Goal: Find specific fact: Find specific fact

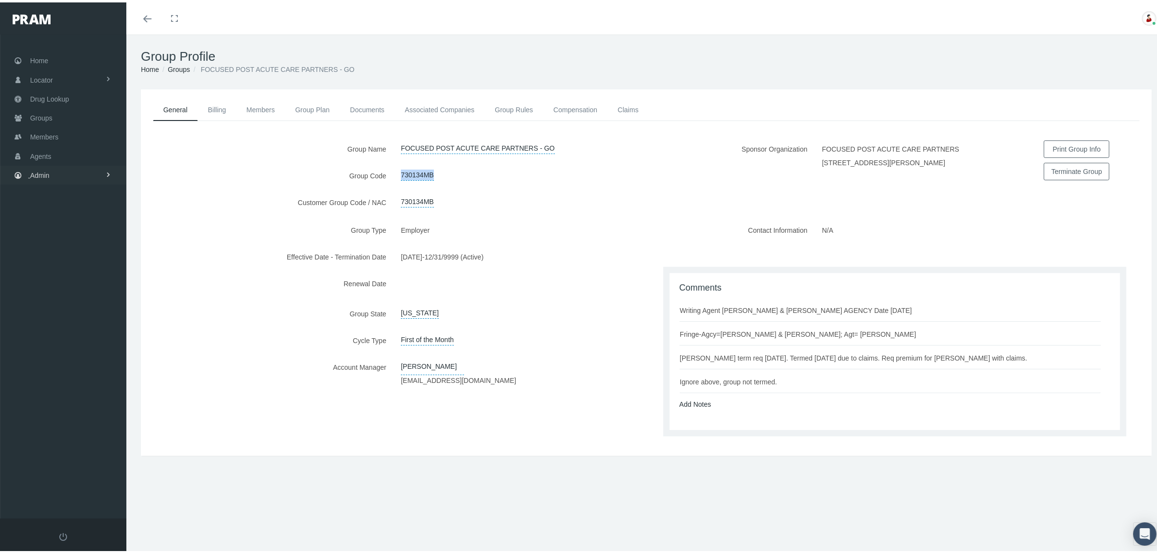
click at [79, 171] on link "Admin" at bounding box center [63, 172] width 126 height 19
click at [70, 225] on link "Claims" at bounding box center [63, 230] width 126 height 17
click at [67, 248] on span "PBM Invoices" at bounding box center [59, 250] width 42 height 17
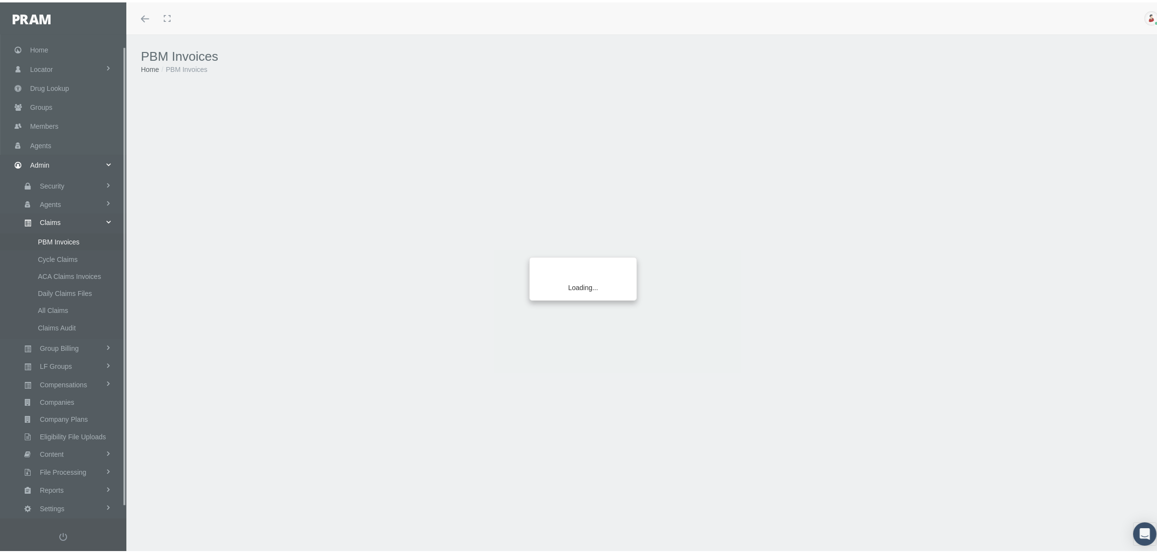
scroll to position [24, 0]
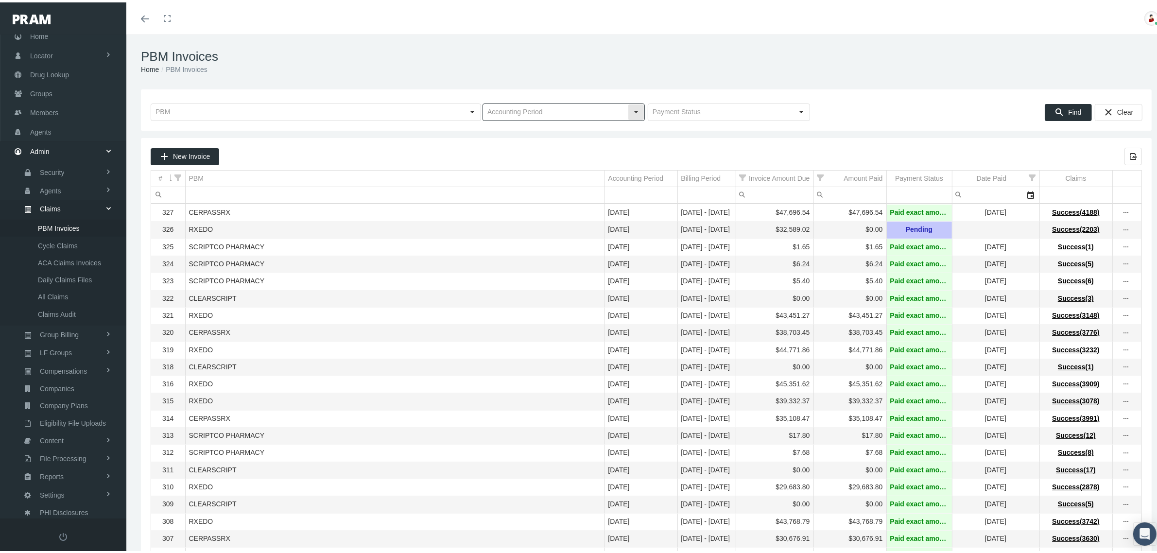
click at [635, 111] on div "Select" at bounding box center [636, 110] width 16 height 16
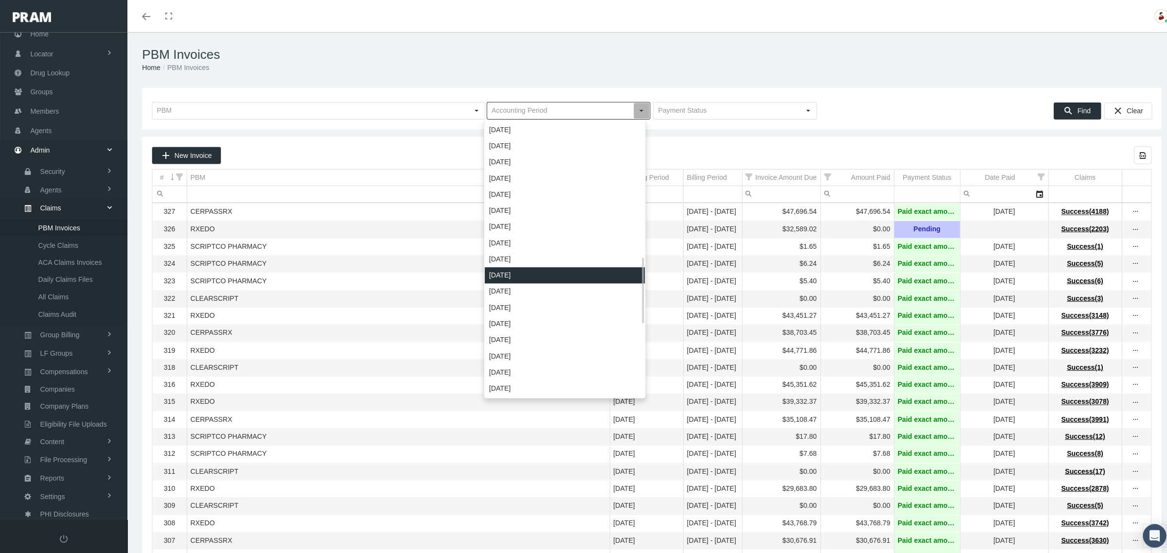
scroll to position [560, 0]
click at [522, 268] on div "[DATE]" at bounding box center [560, 273] width 159 height 16
type input "[DATE]"
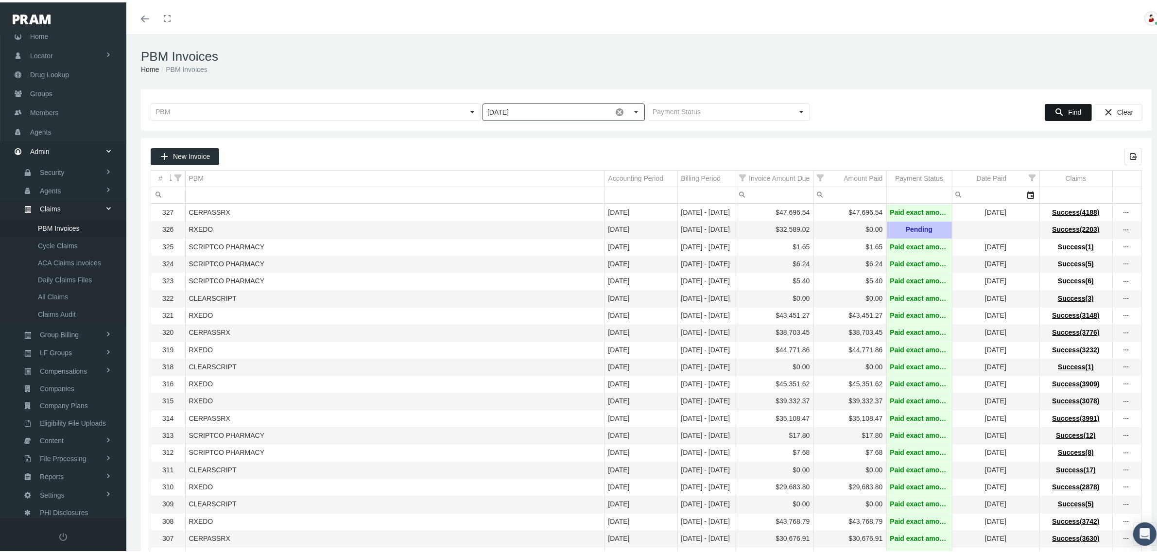
click at [1058, 107] on div "Find" at bounding box center [1068, 110] width 46 height 16
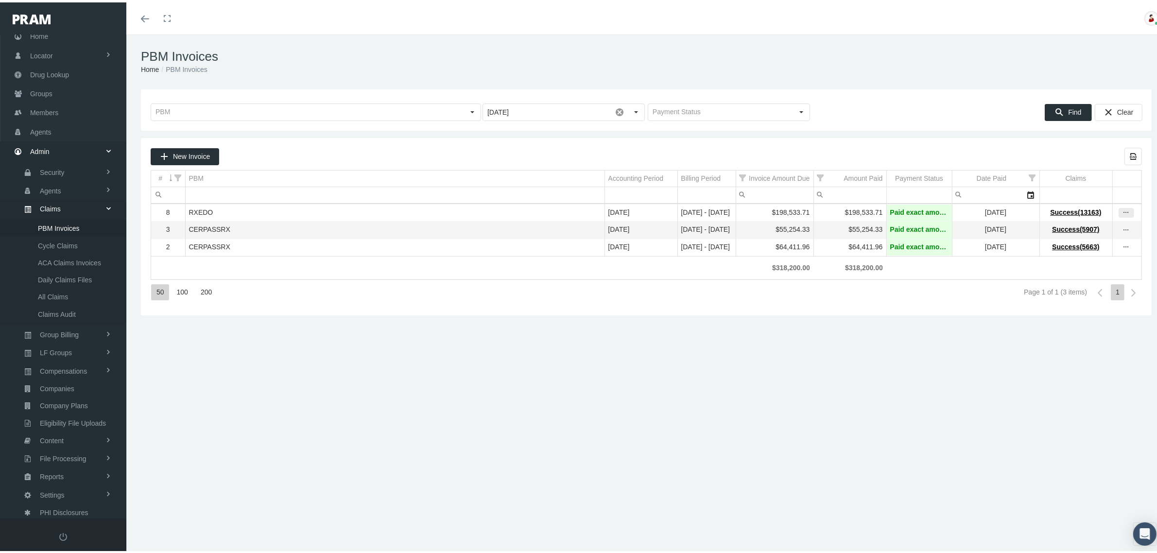
click at [1122, 214] on icon "more" at bounding box center [1126, 210] width 9 height 9
click at [1035, 313] on div "New Invoice Export all data to Excel # PBM Accounting Period Billing Period Inv…" at bounding box center [646, 224] width 1011 height 177
click at [1122, 249] on icon "more" at bounding box center [1126, 245] width 9 height 9
click at [1100, 263] on div "View Invoice" at bounding box center [1076, 264] width 95 height 20
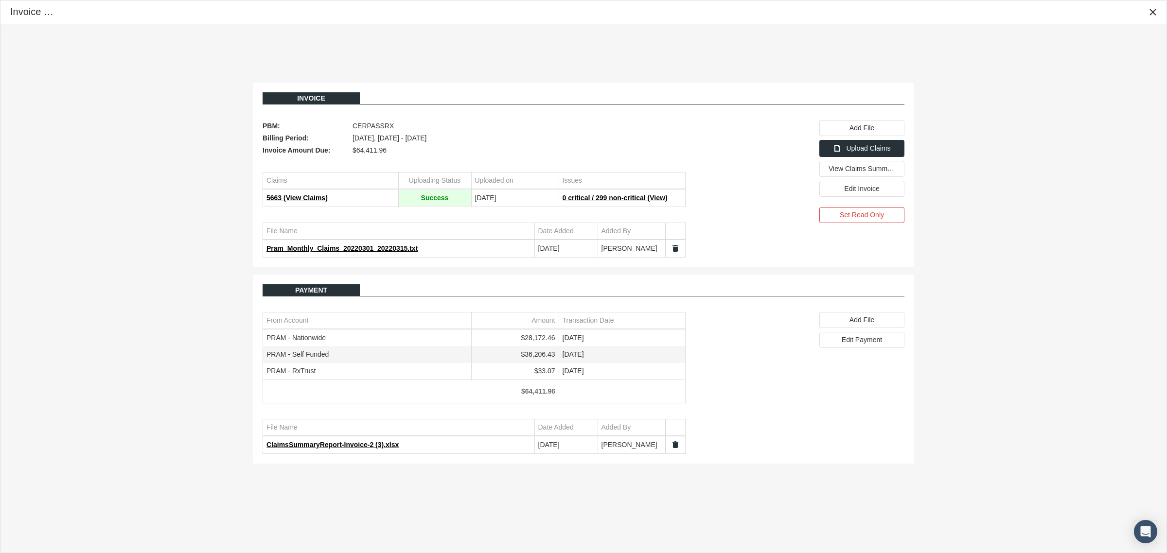
click at [530, 339] on td "$28,172.46" at bounding box center [514, 338] width 87 height 17
click at [521, 339] on td "$28,172.46" at bounding box center [514, 338] width 87 height 17
drag, startPoint x: 521, startPoint y: 339, endPoint x: 540, endPoint y: 339, distance: 19.0
click at [540, 339] on td "$28,172.46" at bounding box center [514, 338] width 87 height 17
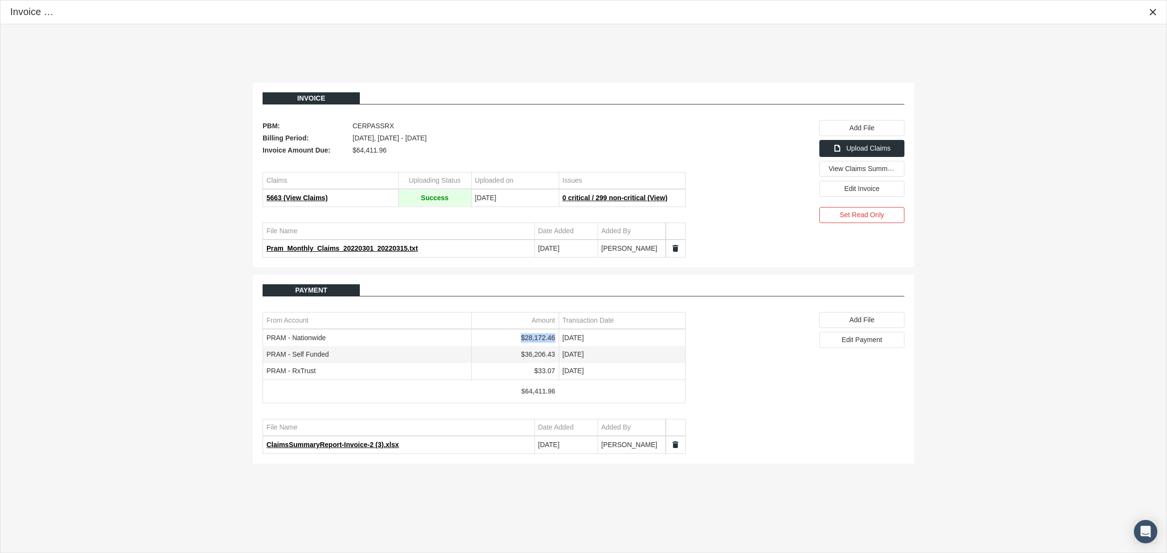
copy td "$28,172.46"
click at [1149, 10] on icon "Close" at bounding box center [1152, 12] width 9 height 9
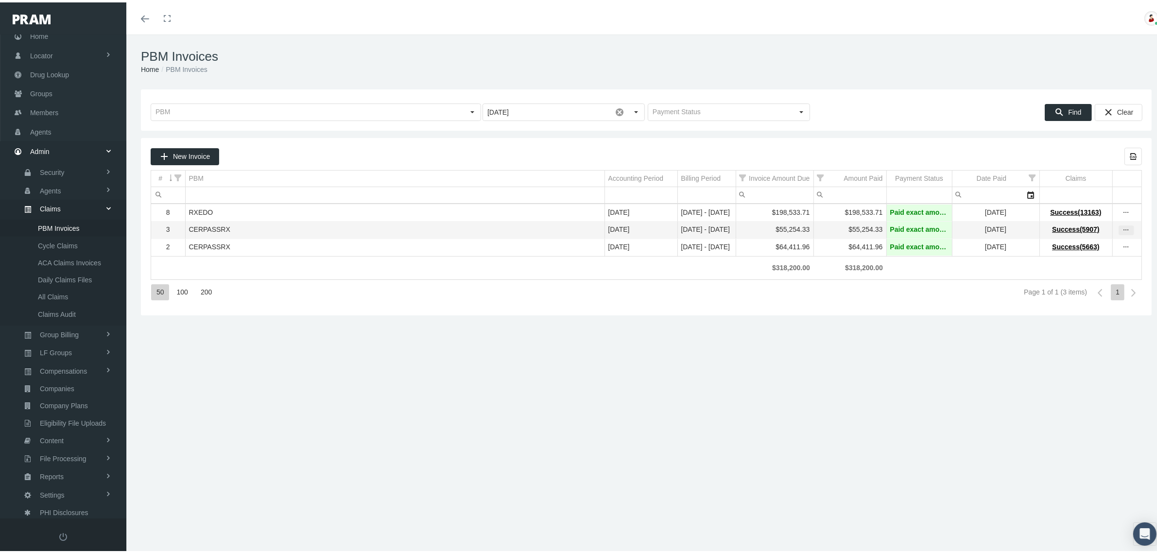
click at [1122, 227] on icon "more" at bounding box center [1126, 228] width 9 height 9
click at [1090, 243] on div "View Invoice" at bounding box center [1076, 246] width 95 height 20
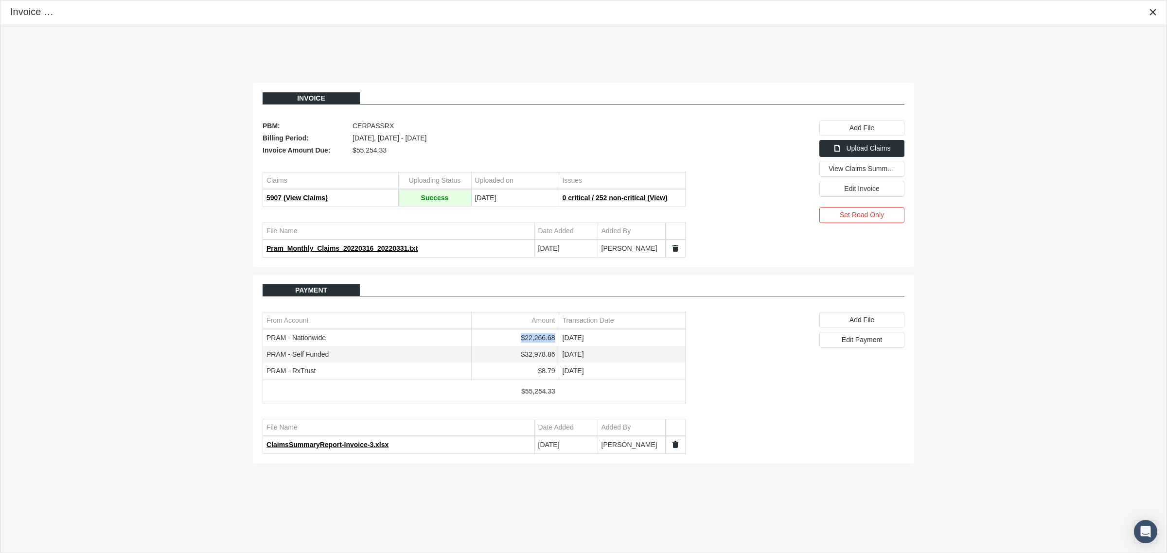
drag, startPoint x: 555, startPoint y: 339, endPoint x: 522, endPoint y: 343, distance: 32.3
click at [522, 343] on td "$22,266.68" at bounding box center [514, 338] width 87 height 17
copy td "$22,266.68"
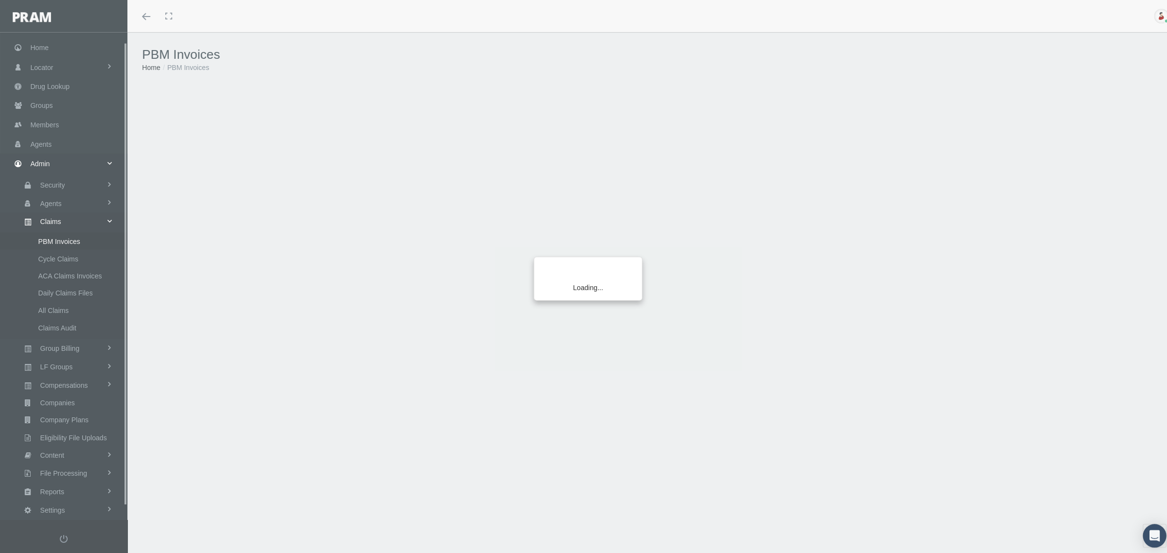
scroll to position [24, 0]
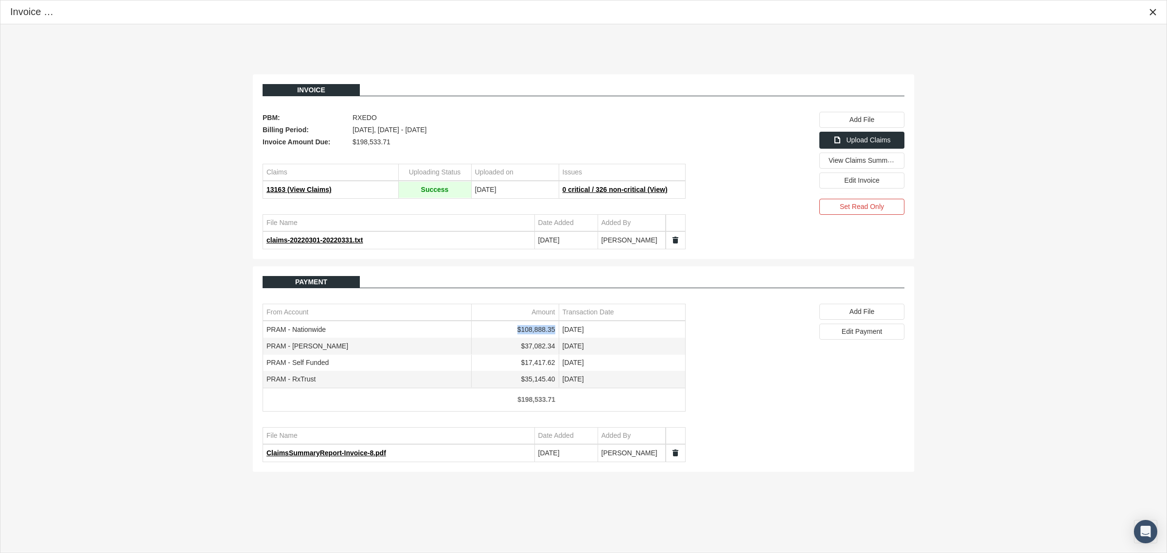
drag, startPoint x: 556, startPoint y: 331, endPoint x: 520, endPoint y: 333, distance: 35.5
click at [520, 333] on td "$108,888.35" at bounding box center [514, 330] width 87 height 17
copy td "$108,888.35"
click at [511, 284] on div "Payment" at bounding box center [583, 282] width 642 height 12
click at [845, 159] on span "View Claims Summary" at bounding box center [862, 160] width 69 height 8
